Goal: Transaction & Acquisition: Purchase product/service

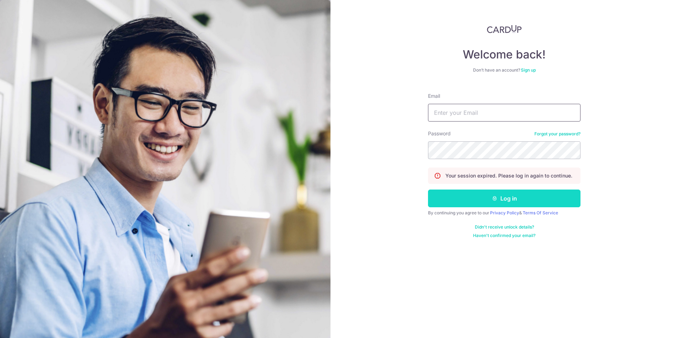
type input "[EMAIL_ADDRESS][DOMAIN_NAME]"
click at [481, 201] on button "Log in" at bounding box center [504, 199] width 153 height 18
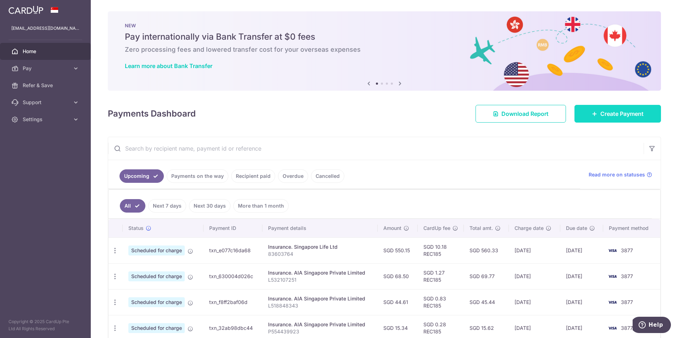
click at [626, 118] on span "Create Payment" at bounding box center [621, 114] width 43 height 9
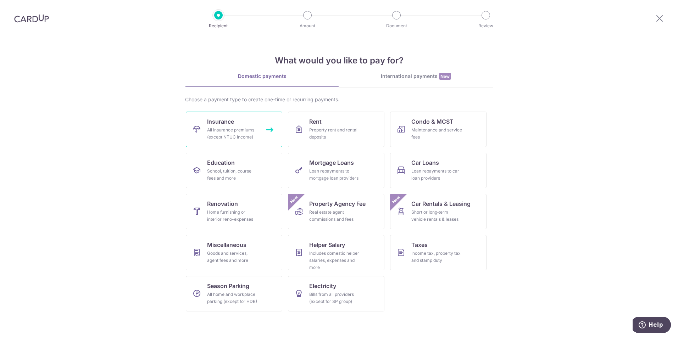
click at [256, 132] on div "All insurance premiums (except NTUC Income)" at bounding box center [232, 134] width 51 height 14
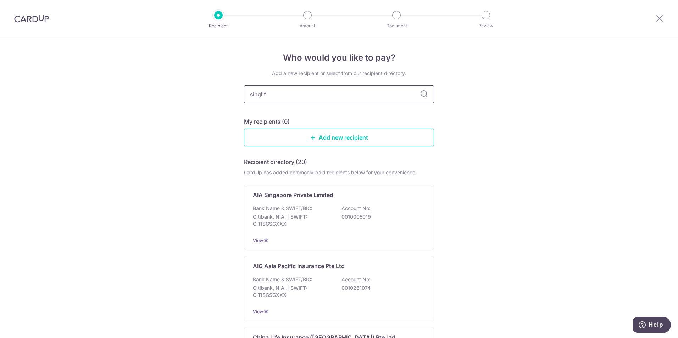
type input "singlife"
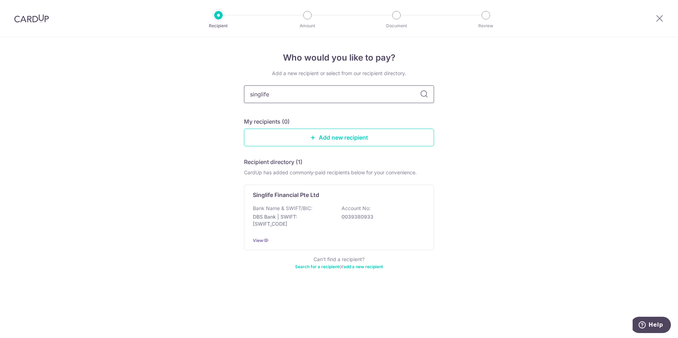
drag, startPoint x: 328, startPoint y: 94, endPoint x: 166, endPoint y: 91, distance: 162.5
click at [166, 91] on div "Who would you like to pay? Add a new recipient or select from our recipient dir…" at bounding box center [339, 187] width 678 height 301
type input ","
type input "manu"
